Goal: Task Accomplishment & Management: Use online tool/utility

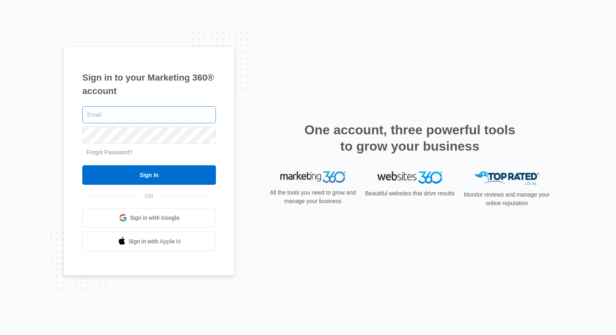
click at [166, 110] on input "text" at bounding box center [149, 114] width 134 height 17
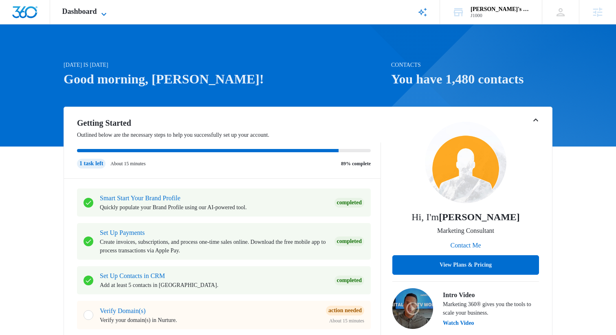
click at [92, 11] on span "Dashboard" at bounding box center [79, 11] width 35 height 9
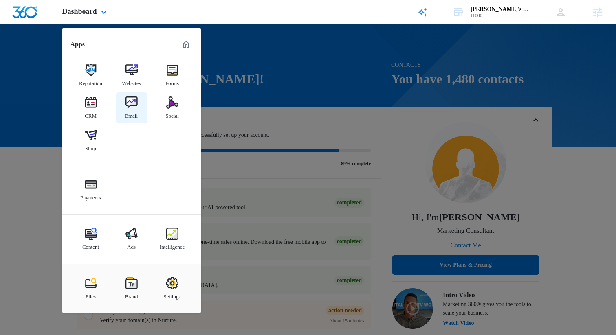
click at [131, 105] on img at bounding box center [131, 103] width 12 height 12
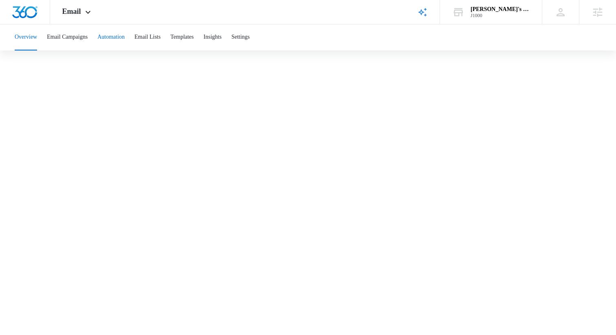
click at [125, 38] on button "Automation" at bounding box center [110, 37] width 27 height 26
click at [581, 43] on button "Add Branding" at bounding box center [580, 38] width 52 height 20
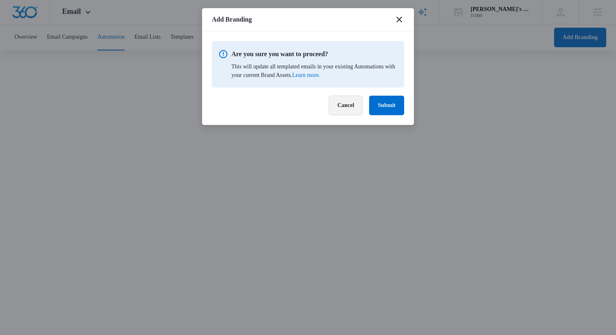
click at [343, 109] on button "Cancel" at bounding box center [346, 106] width 34 height 20
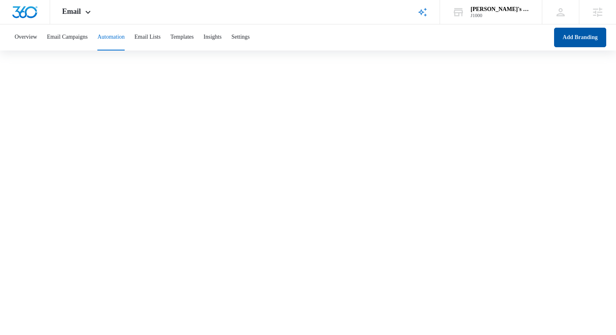
click at [594, 38] on button "Add Branding" at bounding box center [580, 38] width 52 height 20
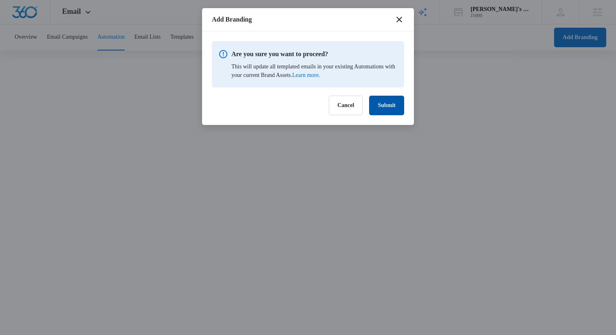
click at [389, 114] on button "Submit" at bounding box center [386, 106] width 35 height 20
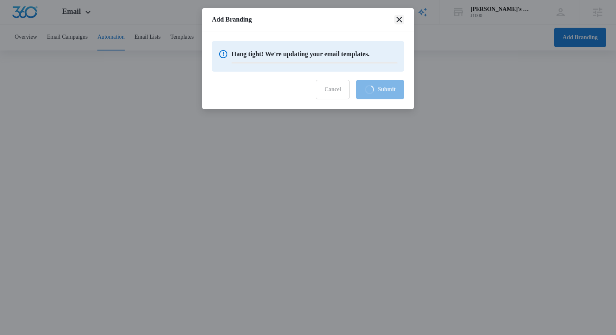
click at [397, 19] on icon "close" at bounding box center [399, 20] width 10 height 10
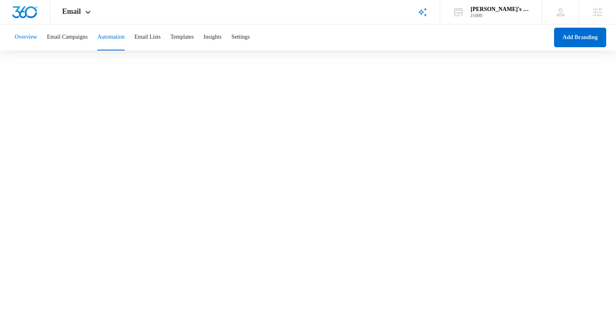
click at [33, 36] on button "Overview" at bounding box center [26, 37] width 22 height 26
click at [121, 35] on button "Automation" at bounding box center [110, 37] width 27 height 26
